Goal: Communication & Community: Ask a question

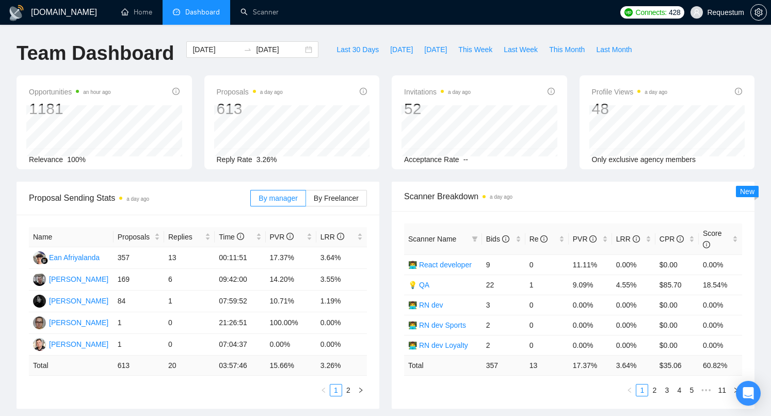
scroll to position [50, 0]
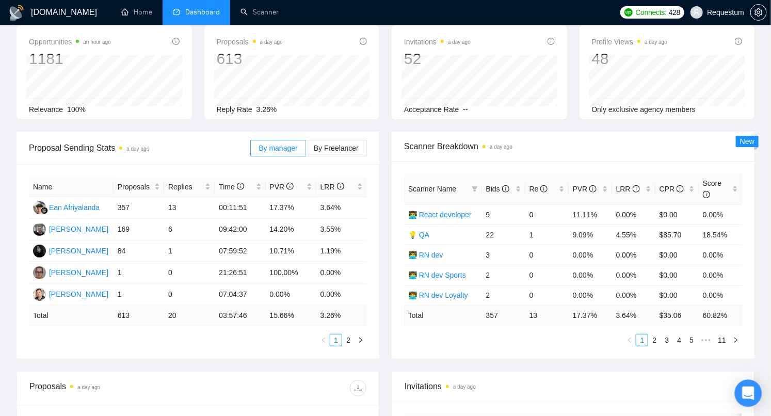
click at [747, 391] on icon "Open Intercom Messenger" at bounding box center [748, 392] width 12 height 13
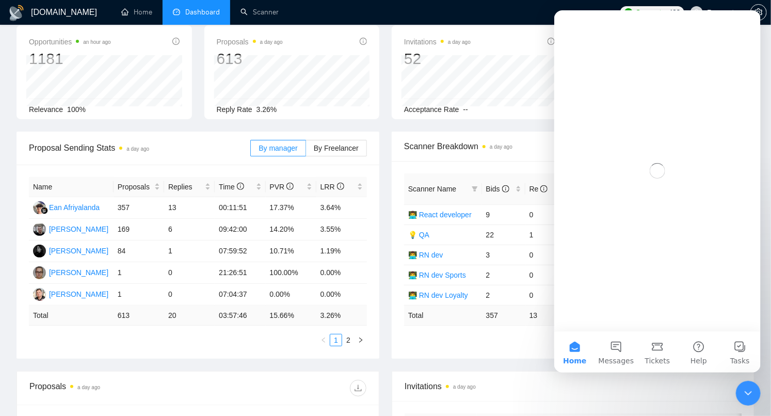
scroll to position [0, 0]
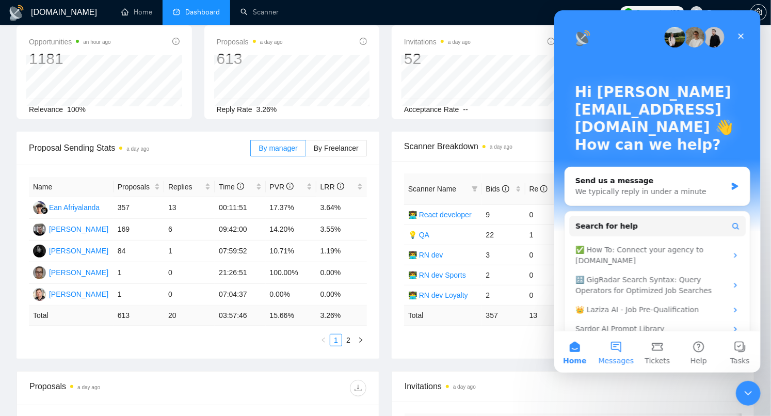
click at [618, 348] on button "Messages" at bounding box center [615, 351] width 41 height 41
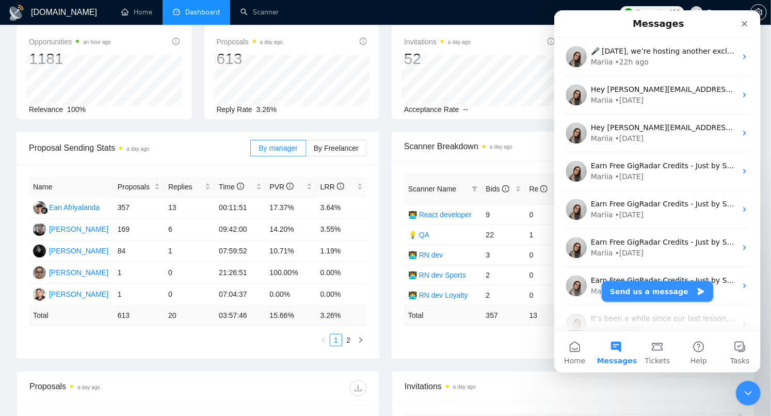
click at [654, 294] on button "Send us a message" at bounding box center [656, 291] width 111 height 21
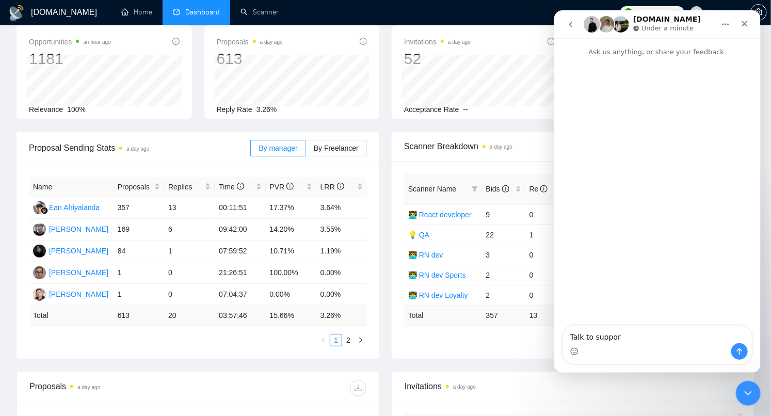
type textarea "Talk to support"
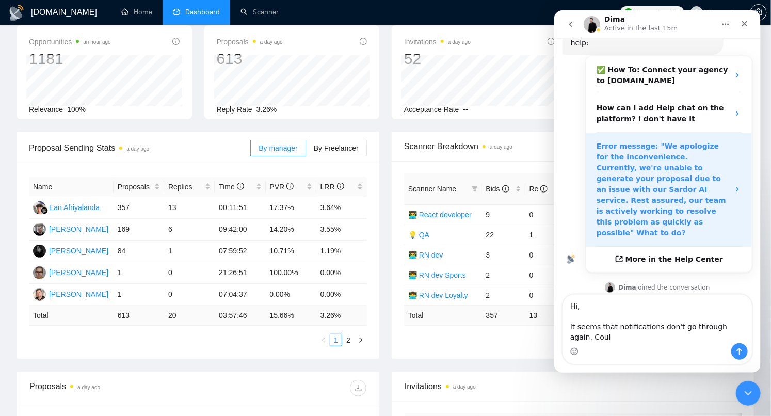
scroll to position [153, 0]
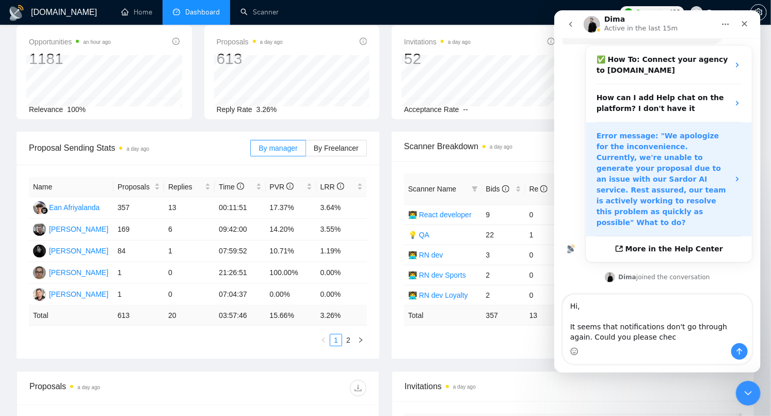
type textarea "Hi, It seems that notifications don't go through again. Could you please check"
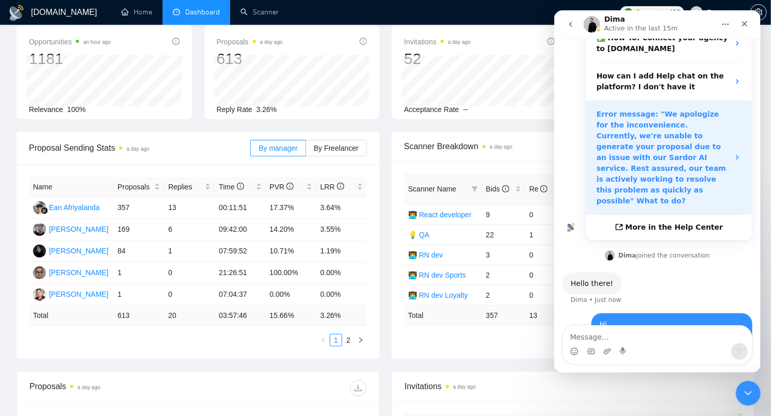
scroll to position [178, 0]
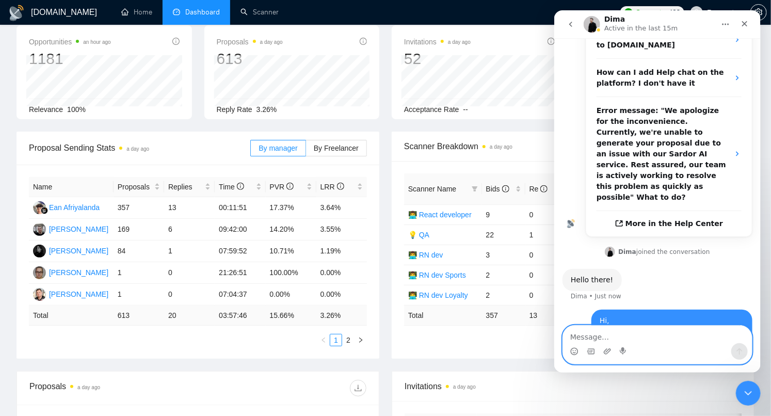
paste textarea "[URL][DOMAIN_NAME]"
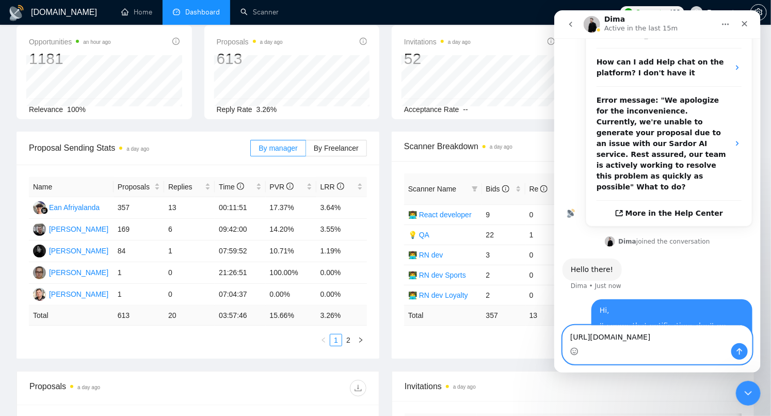
scroll to position [199, 0]
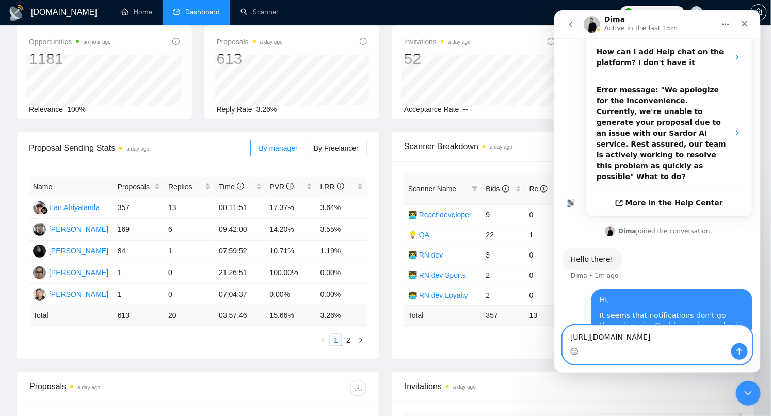
paste textarea "[URL][DOMAIN_NAME]"
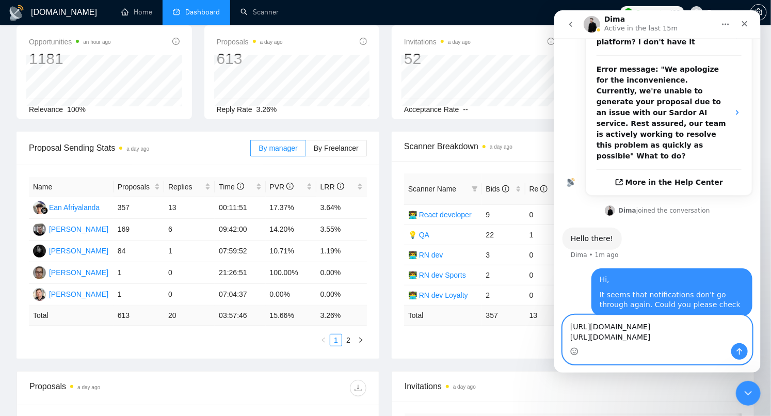
scroll to position [230, 0]
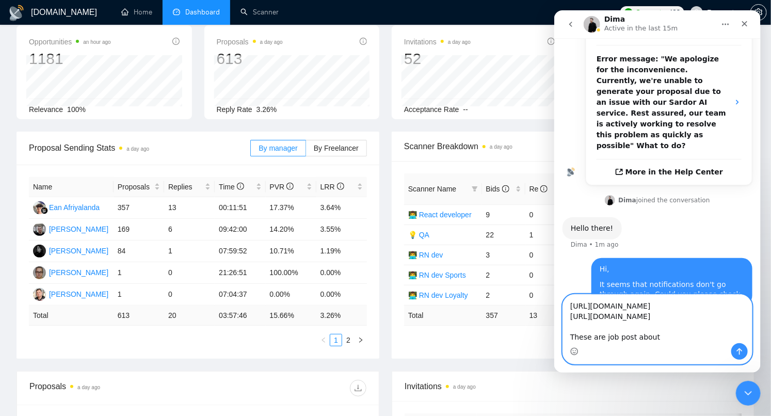
click at [610, 339] on textarea "[URL][DOMAIN_NAME] [URL][DOMAIN_NAME] These are job post about" at bounding box center [656, 319] width 189 height 48
click at [684, 337] on textarea "[URL][DOMAIN_NAME] [URL][DOMAIN_NAME] These are the answers on job post about" at bounding box center [656, 319] width 189 height 48
click at [715, 341] on textarea "[URL][DOMAIN_NAME] [URL][DOMAIN_NAME] These are the answers on job posts about" at bounding box center [656, 319] width 189 height 48
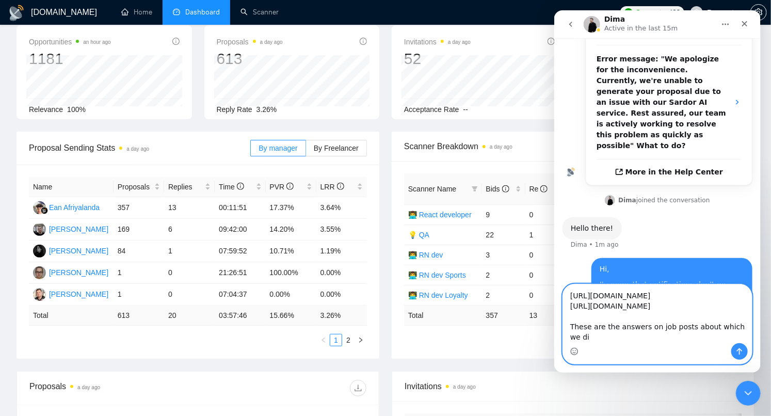
scroll to position [240, 0]
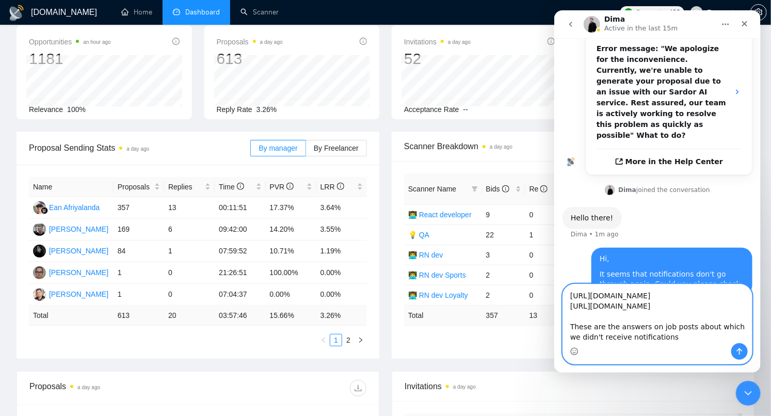
click at [640, 313] on textarea "[URL][DOMAIN_NAME] [URL][DOMAIN_NAME] These are the answers on job posts about …" at bounding box center [656, 313] width 189 height 59
click at [633, 306] on textarea "[URL][DOMAIN_NAME] [URL][DOMAIN_NAME] These are the answers on job posts about …" at bounding box center [656, 313] width 189 height 59
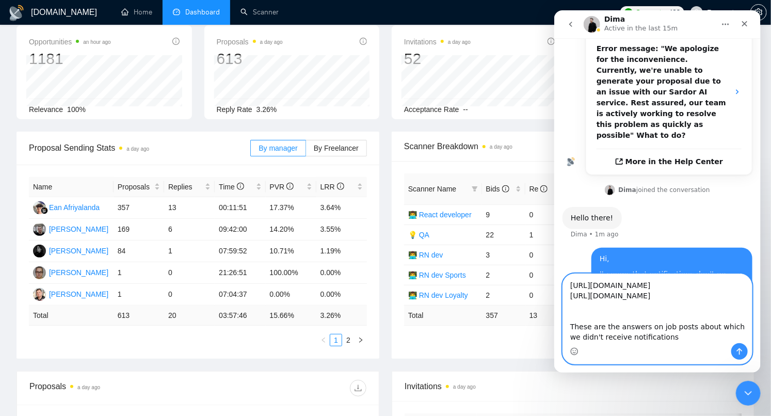
scroll to position [241, 0]
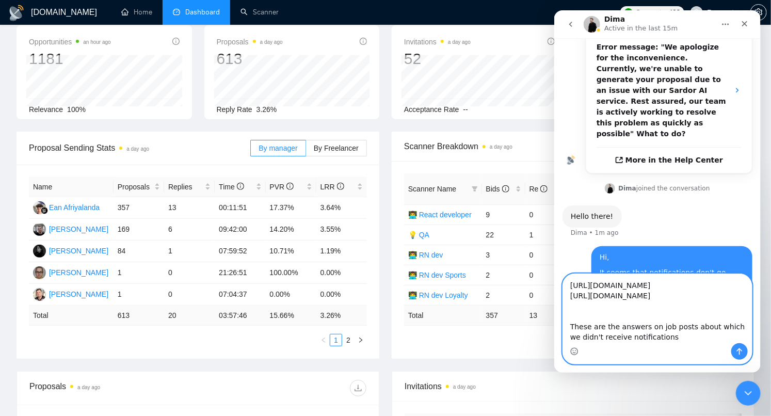
paste textarea "[URL][DOMAIN_NAME]"
type textarea "[URL][DOMAIN_NAME] [URL][DOMAIN_NAME] [URL][DOMAIN_NAME] These are the answers …"
click at [740, 352] on icon "Send a message…" at bounding box center [738, 351] width 8 height 8
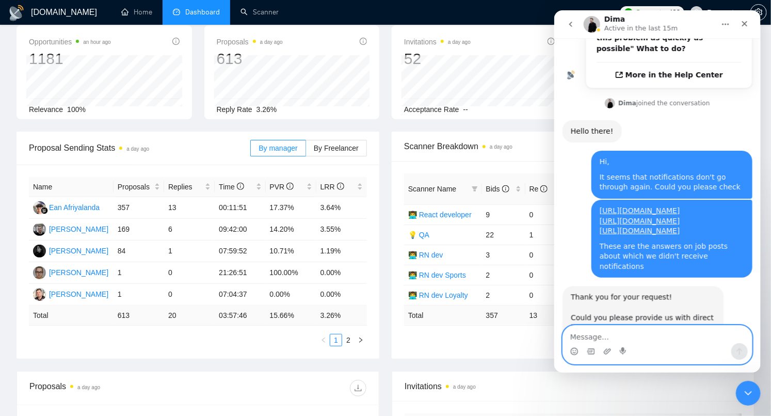
scroll to position [369, 0]
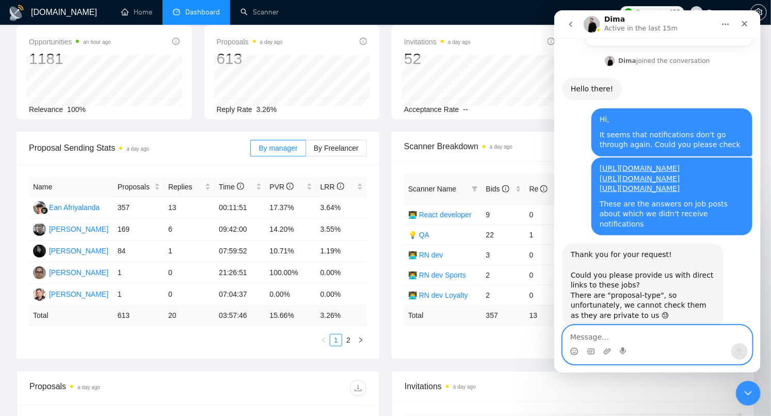
click at [619, 334] on textarea "Message…" at bounding box center [656, 334] width 189 height 18
type textarea "Just a sec"
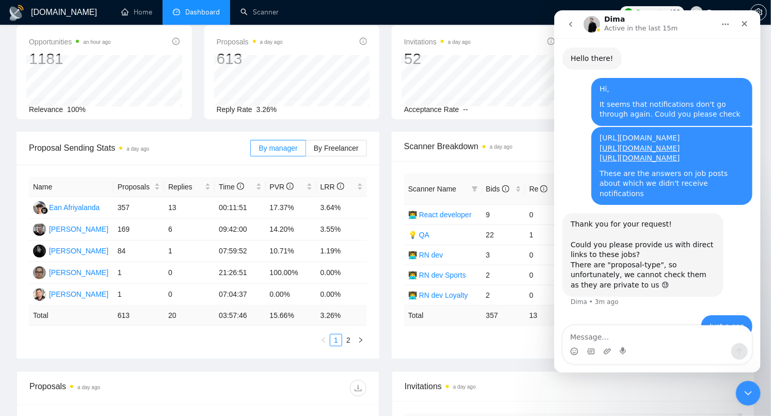
click at [641, 134] on link "[URL][DOMAIN_NAME]" at bounding box center [639, 138] width 80 height 8
click at [587, 337] on textarea "Message…" at bounding box center [656, 334] width 189 height 18
paste textarea "[URL][DOMAIN_NAME]"
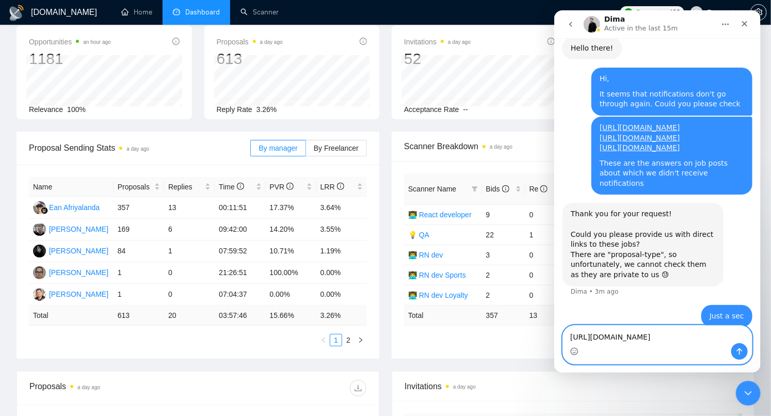
scroll to position [420, 0]
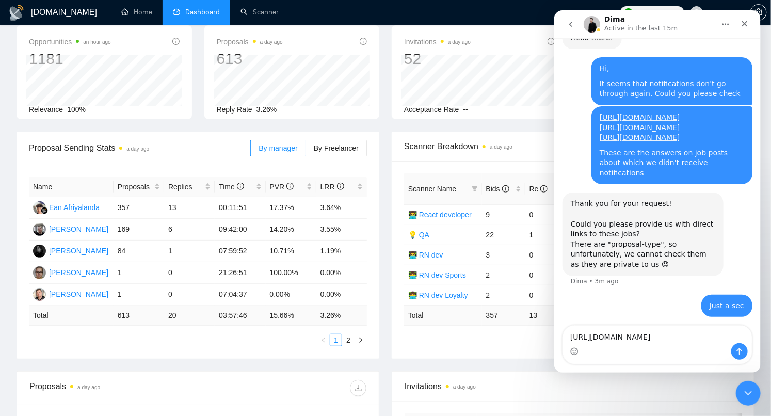
click at [639, 123] on link "[URL][DOMAIN_NAME]" at bounding box center [639, 127] width 80 height 8
click at [586, 335] on textarea "[URL][DOMAIN_NAME]" at bounding box center [656, 334] width 189 height 18
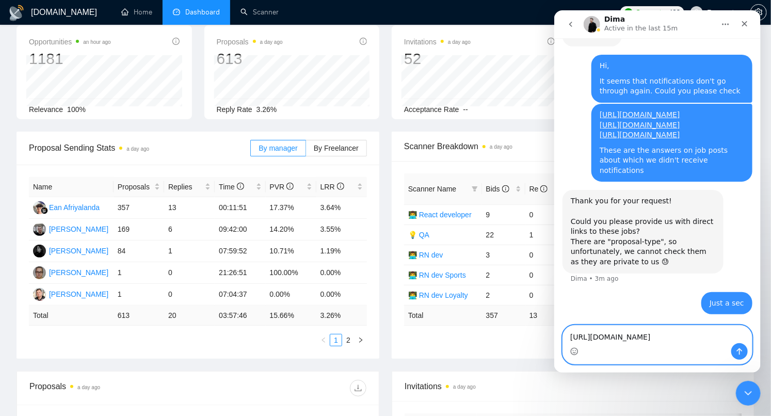
paste textarea "[URL][DOMAIN_NAME]"
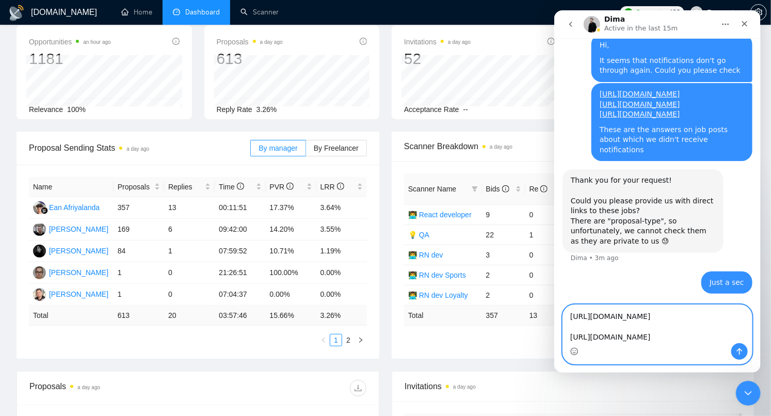
scroll to position [461, 0]
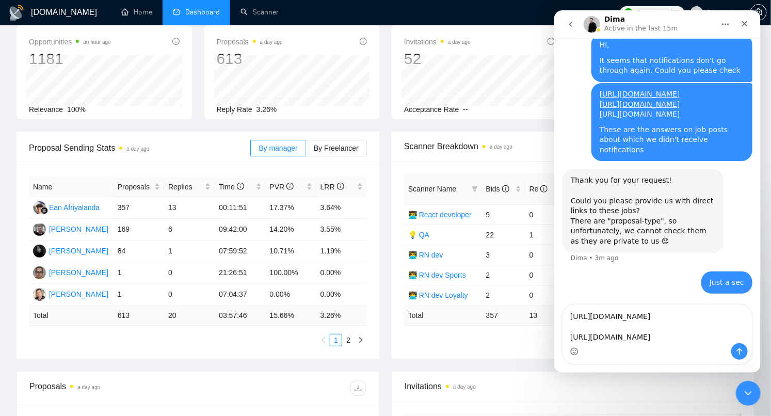
click at [641, 110] on link "[URL][DOMAIN_NAME]" at bounding box center [639, 114] width 80 height 8
click at [592, 344] on div "Intercom messenger" at bounding box center [656, 351] width 189 height 17
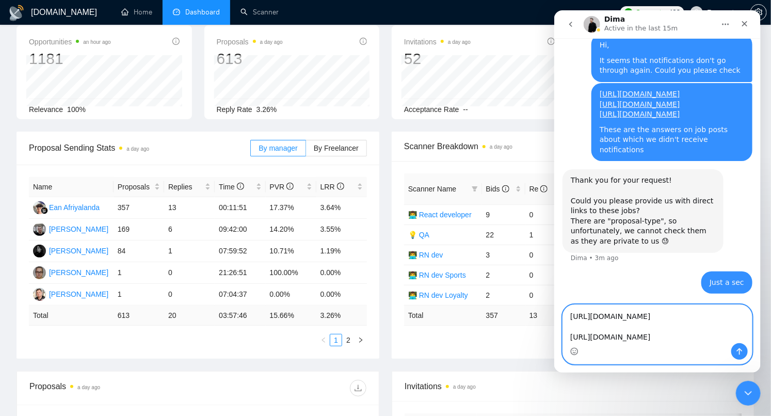
click at [591, 337] on textarea "[URL][DOMAIN_NAME] [URL][DOMAIN_NAME]" at bounding box center [656, 324] width 189 height 38
paste textarea "[URL][DOMAIN_NAME]"
type textarea "[URL][DOMAIN_NAME] [URL][DOMAIN_NAME] [URL][DOMAIN_NAME]"
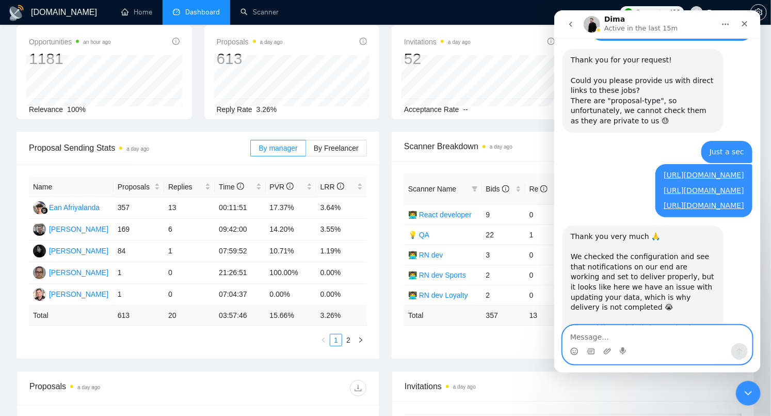
scroll to position [615, 0]
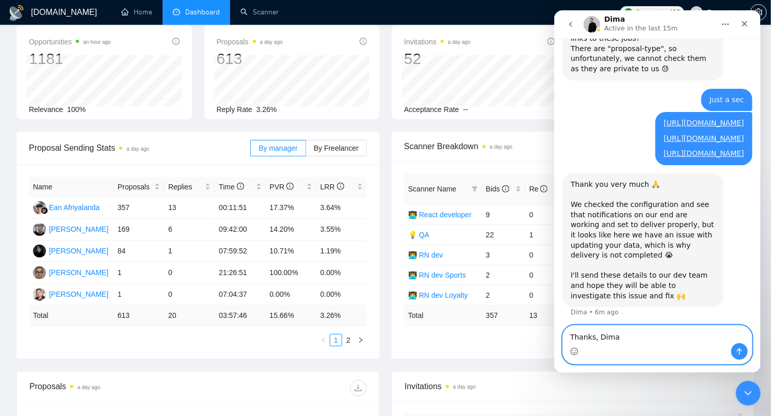
type textarea "Thanks, Dima"
click at [739, 353] on icon "Send a message…" at bounding box center [739, 351] width 6 height 7
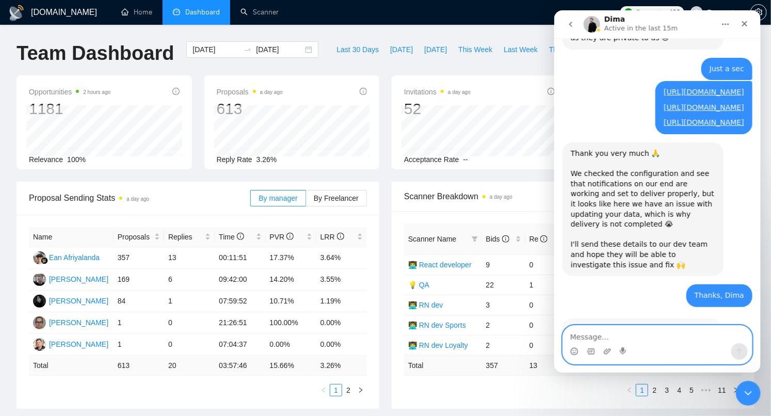
scroll to position [677, 0]
